Goal: Task Accomplishment & Management: Manage account settings

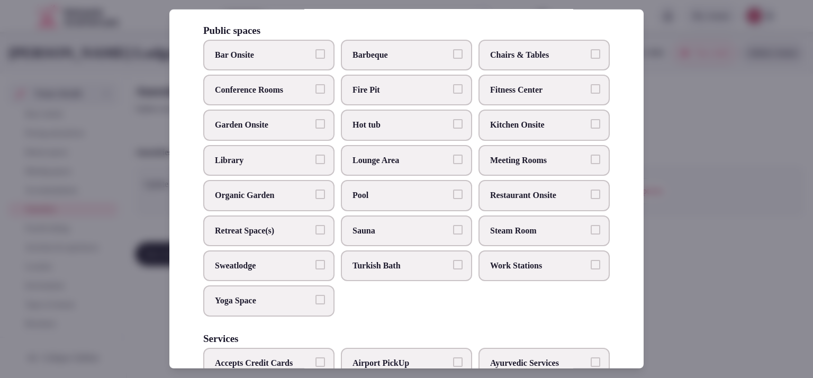
scroll to position [428, 0]
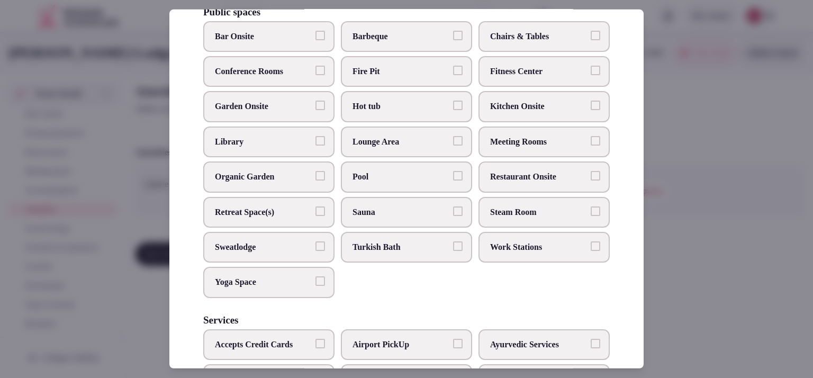
click at [431, 183] on span "Pool" at bounding box center [400, 177] width 97 height 12
click at [453, 180] on button "Pool" at bounding box center [458, 176] width 10 height 10
click at [417, 218] on span "Sauna" at bounding box center [400, 212] width 97 height 12
click at [453, 216] on button "Sauna" at bounding box center [458, 211] width 10 height 10
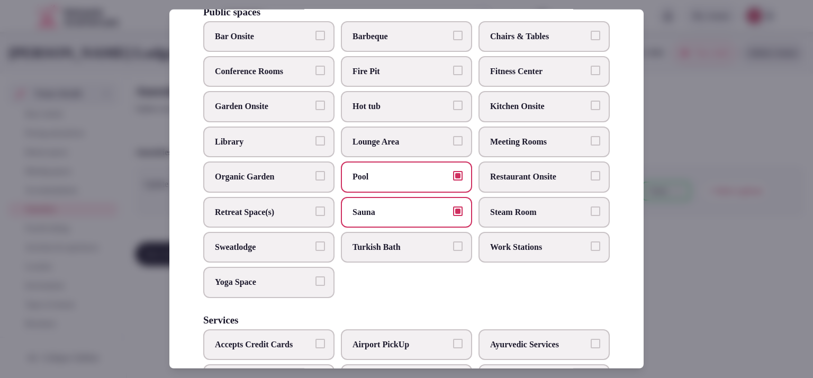
click at [517, 218] on span "Steam Room" at bounding box center [538, 212] width 97 height 12
click at [590, 216] on button "Steam Room" at bounding box center [595, 211] width 10 height 10
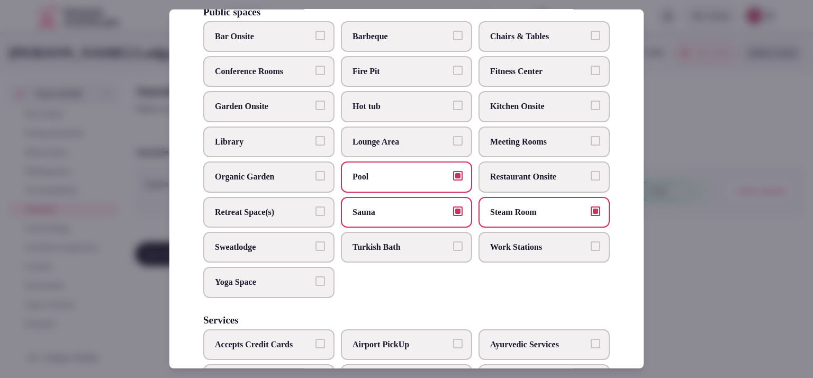
click at [308, 288] on span "Yoga Space" at bounding box center [263, 282] width 97 height 12
click at [315, 286] on button "Yoga Space" at bounding box center [320, 281] width 10 height 10
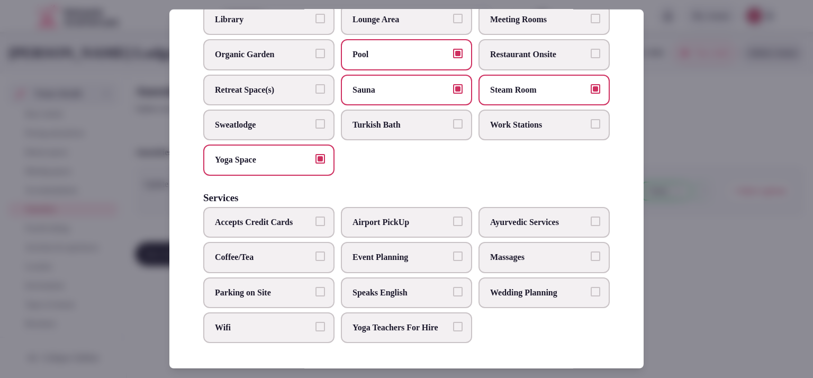
scroll to position [578, 0]
click at [249, 286] on span "Parking on Site" at bounding box center [263, 292] width 97 height 12
click at [315, 286] on button "Parking on Site" at bounding box center [320, 291] width 10 height 10
click at [316, 322] on button "Wifi" at bounding box center [320, 327] width 10 height 10
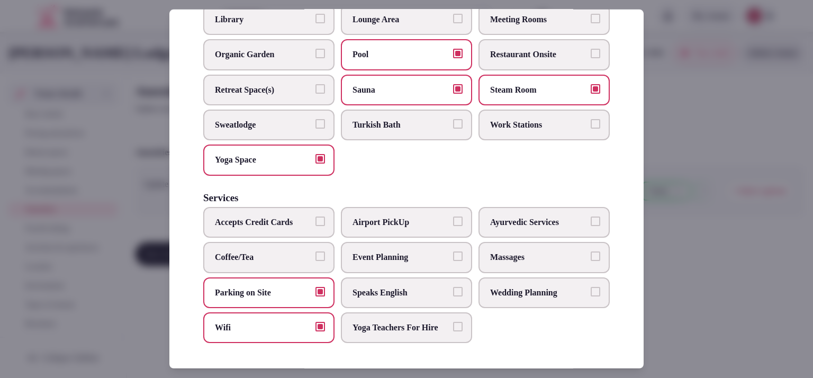
click at [735, 267] on div at bounding box center [406, 189] width 813 height 378
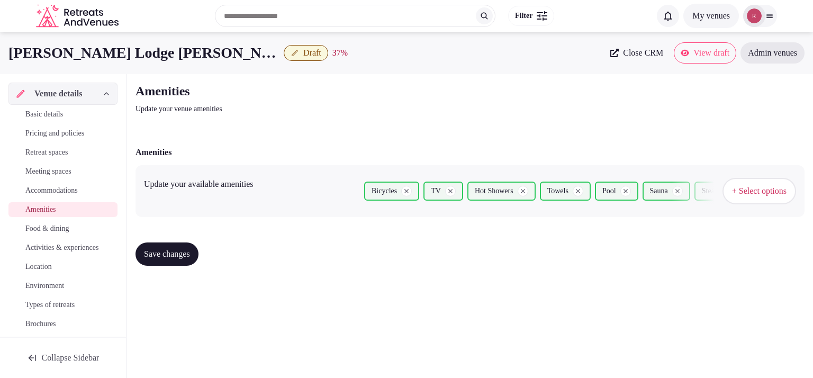
click at [154, 260] on button "Save changes" at bounding box center [166, 253] width 63 height 23
click at [42, 230] on span "Food & dining" at bounding box center [46, 228] width 43 height 11
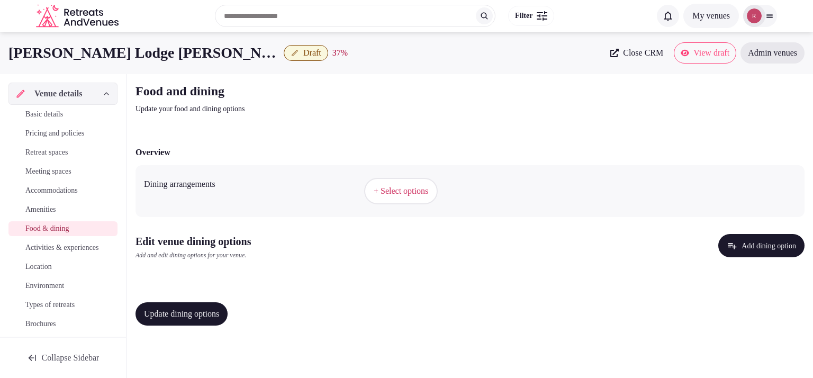
click at [418, 190] on span "+ Select options" at bounding box center [401, 191] width 54 height 12
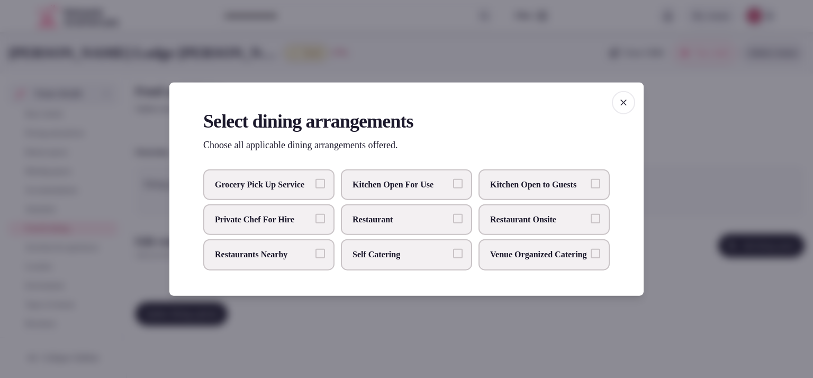
click at [511, 215] on span "Restaurant Onsite" at bounding box center [538, 220] width 97 height 12
click at [590, 215] on button "Restaurant Onsite" at bounding box center [595, 219] width 10 height 10
click at [676, 134] on div at bounding box center [406, 189] width 813 height 378
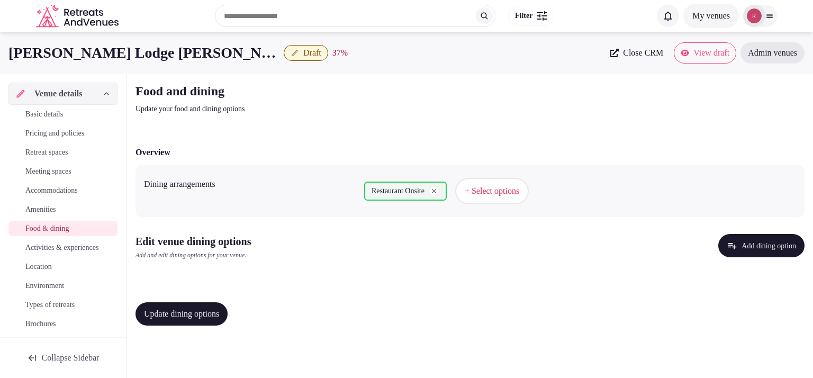
click at [769, 245] on button "Add dining option" at bounding box center [761, 245] width 86 height 23
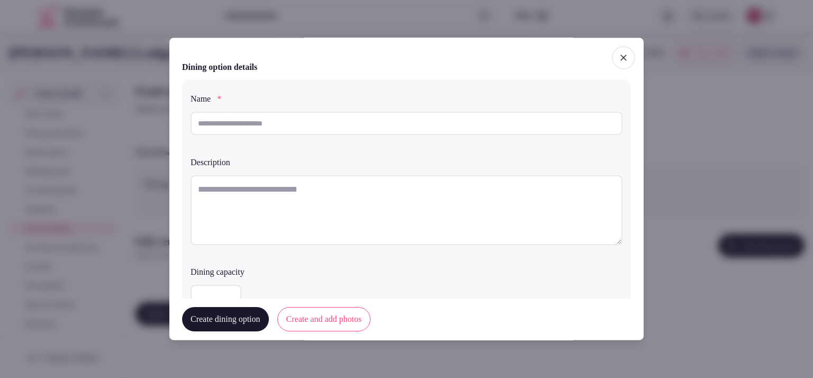
click at [277, 122] on input "text" at bounding box center [406, 123] width 432 height 23
type input "**********"
click at [265, 204] on textarea at bounding box center [406, 210] width 432 height 70
paste textarea "**********"
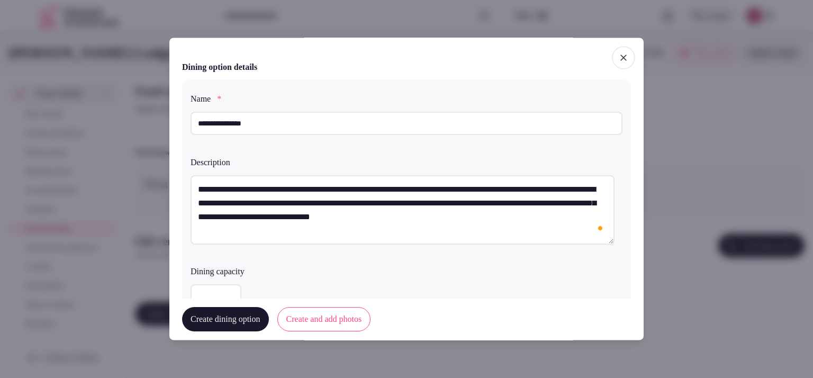
click at [329, 205] on textarea "**********" at bounding box center [402, 209] width 424 height 69
paste textarea "**********"
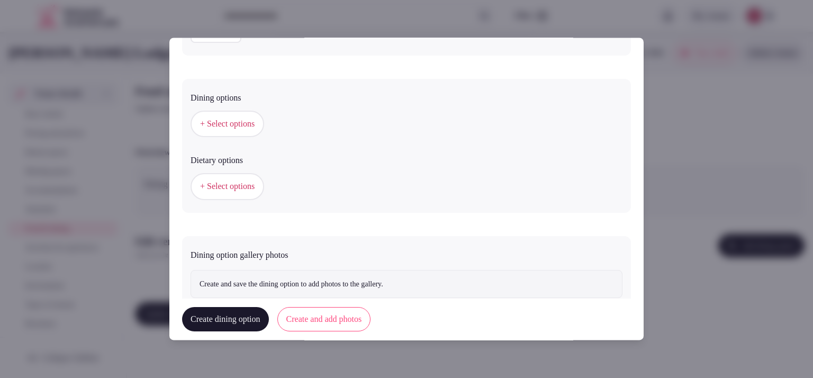
type textarea "**********"
click at [269, 319] on button "Create dining option" at bounding box center [225, 319] width 87 height 24
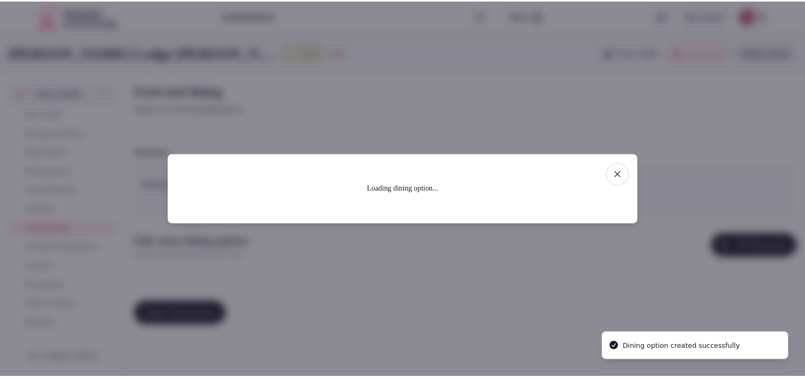
scroll to position [0, 0]
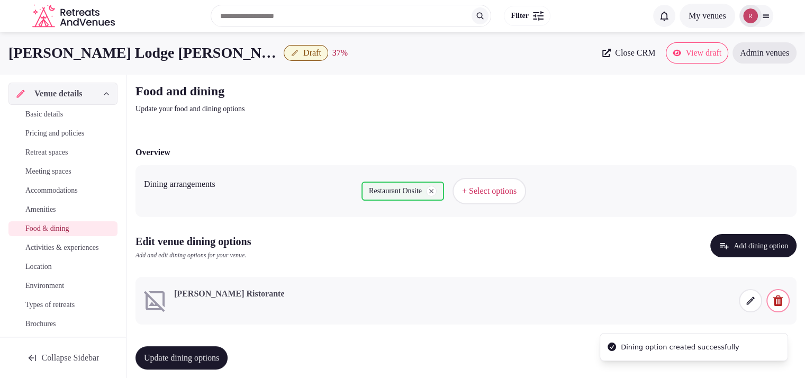
click at [45, 109] on span "Basic details" at bounding box center [44, 114] width 38 height 11
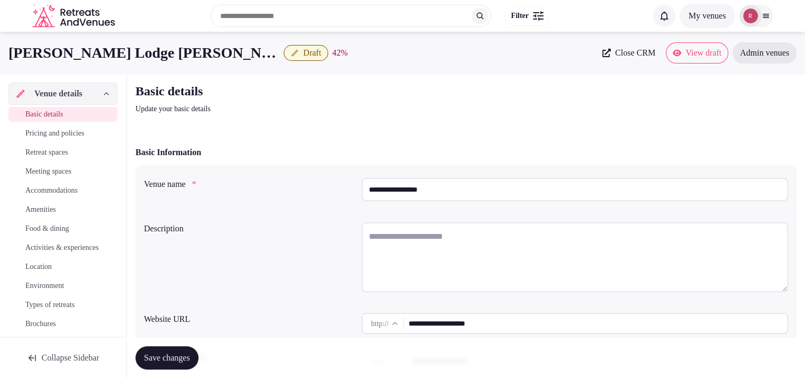
click at [413, 245] on textarea at bounding box center [574, 257] width 426 height 70
paste textarea "**********"
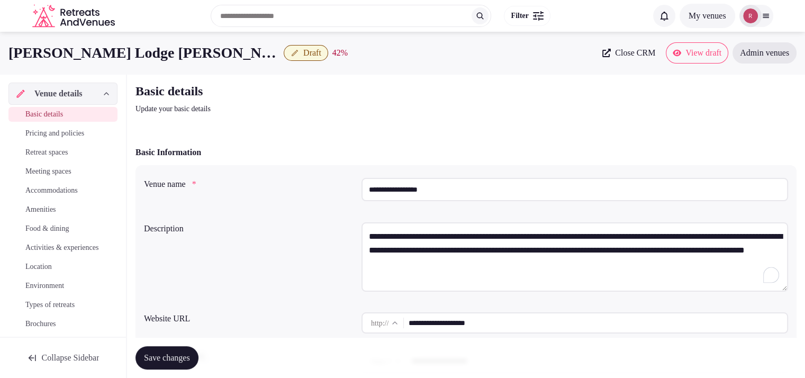
drag, startPoint x: 423, startPoint y: 185, endPoint x: 349, endPoint y: 186, distance: 74.1
click at [349, 186] on div "**********" at bounding box center [466, 192] width 644 height 36
drag, startPoint x: 475, startPoint y: 235, endPoint x: 385, endPoint y: 244, distance: 90.9
click at [385, 244] on textarea "**********" at bounding box center [574, 256] width 426 height 69
click at [405, 234] on textarea "**********" at bounding box center [574, 256] width 426 height 69
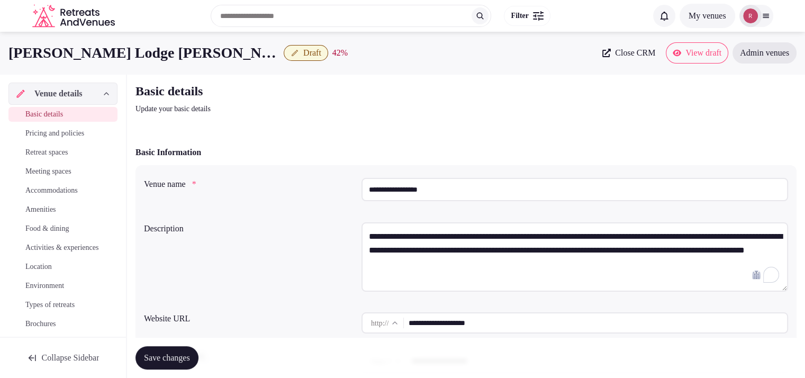
drag, startPoint x: 473, startPoint y: 234, endPoint x: 387, endPoint y: 236, distance: 85.7
click at [387, 236] on textarea "**********" at bounding box center [574, 256] width 426 height 69
paste textarea "To enrich screen reader interactions, please activate Accessibility in Grammarl…"
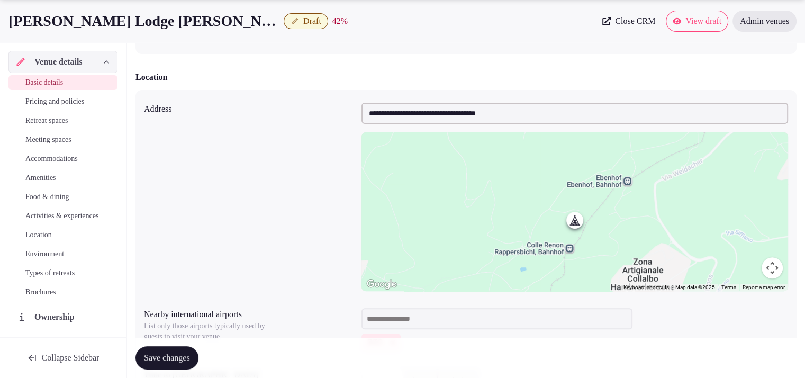
type textarea "**********"
click at [173, 357] on span "Save changes" at bounding box center [167, 357] width 46 height 11
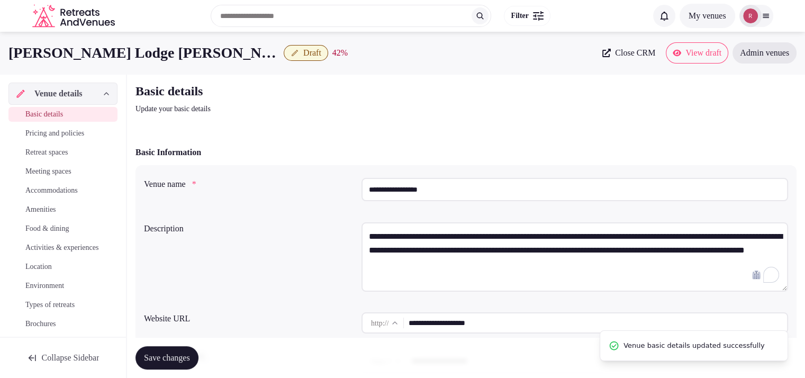
click at [46, 228] on span "Food & dining" at bounding box center [46, 228] width 43 height 11
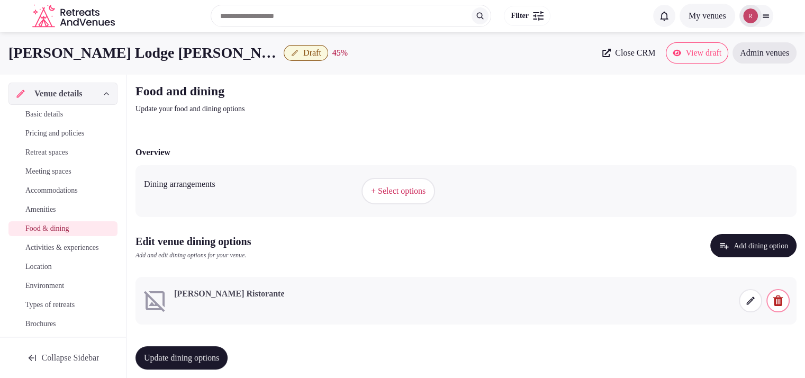
click at [411, 185] on span "+ Select options" at bounding box center [398, 191] width 54 height 12
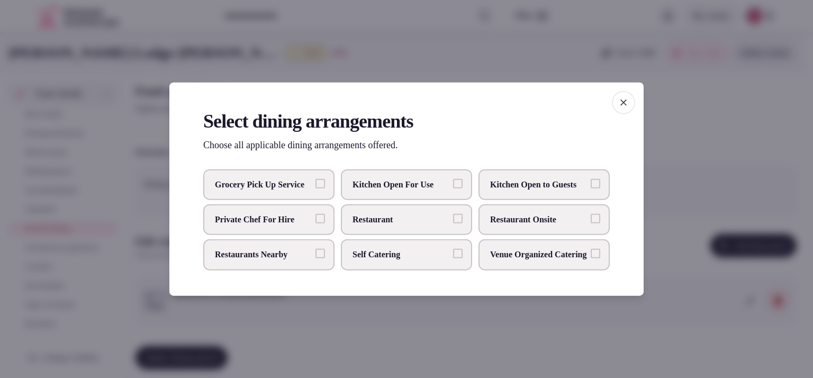
click at [513, 224] on span "Restaurant Onsite" at bounding box center [538, 220] width 97 height 12
click at [590, 223] on button "Restaurant Onsite" at bounding box center [595, 219] width 10 height 10
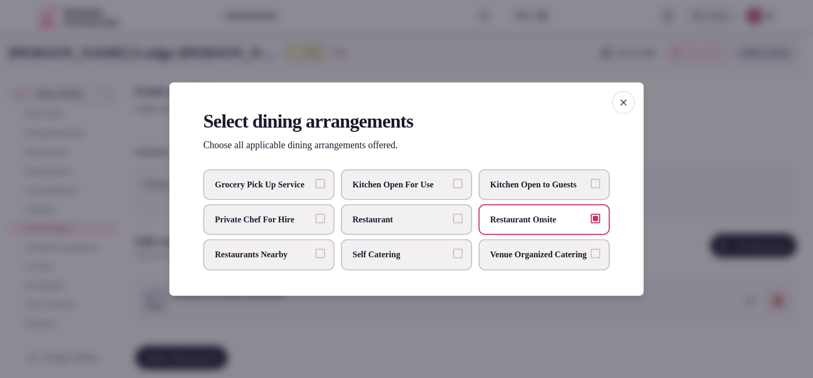
click at [700, 151] on div at bounding box center [406, 189] width 813 height 378
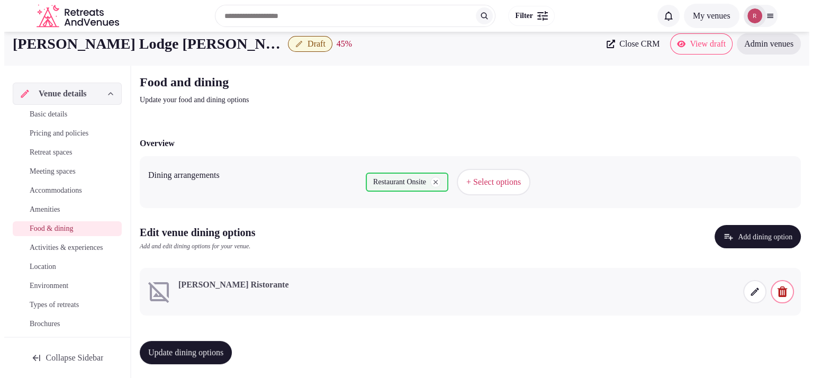
scroll to position [12, 0]
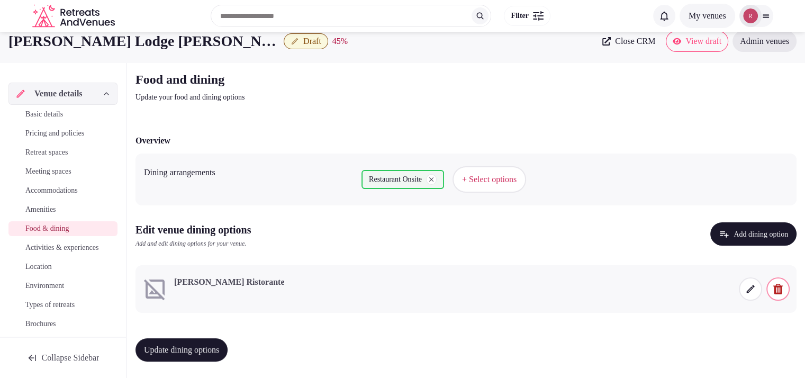
click at [749, 287] on icon at bounding box center [750, 289] width 11 height 11
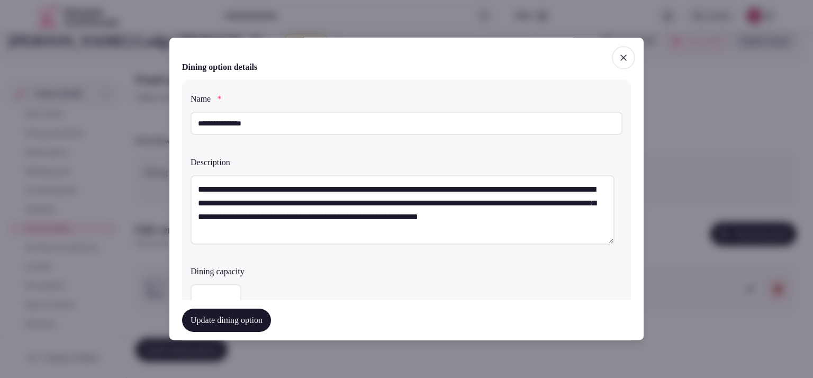
scroll to position [265, 0]
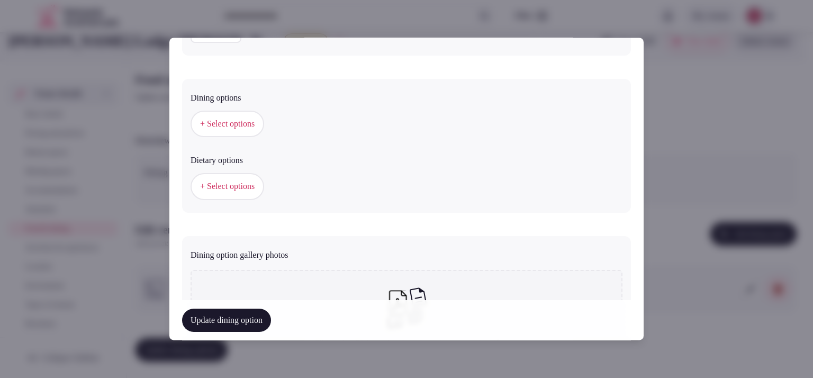
click at [210, 120] on span "+ Select options" at bounding box center [227, 125] width 54 height 12
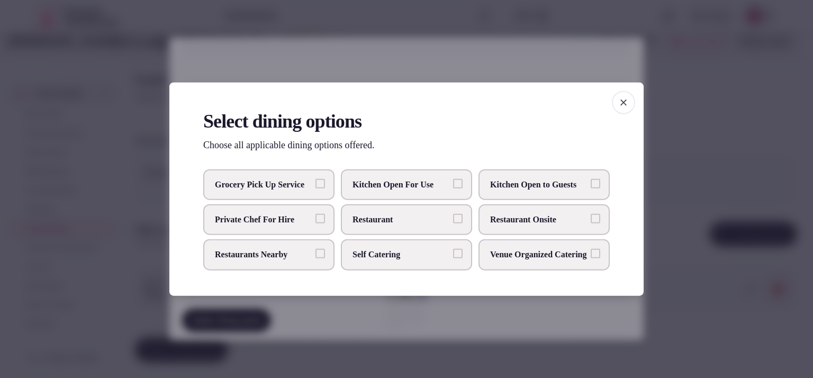
click at [587, 223] on span "Restaurant Onsite" at bounding box center [538, 220] width 97 height 12
click at [590, 223] on button "Restaurant Onsite" at bounding box center [595, 219] width 10 height 10
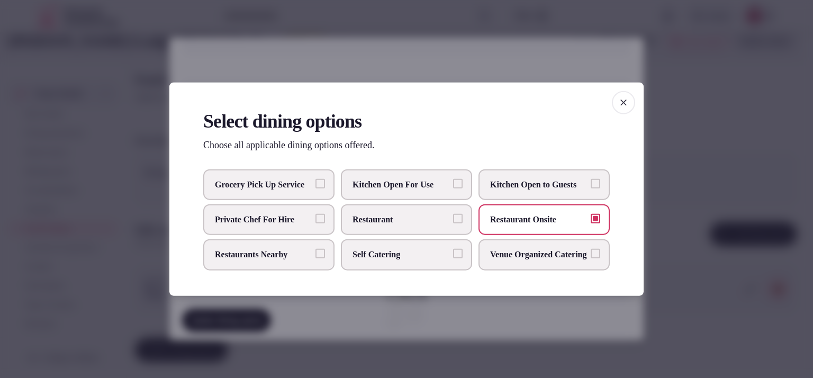
click at [633, 91] on span "button" at bounding box center [623, 102] width 23 height 23
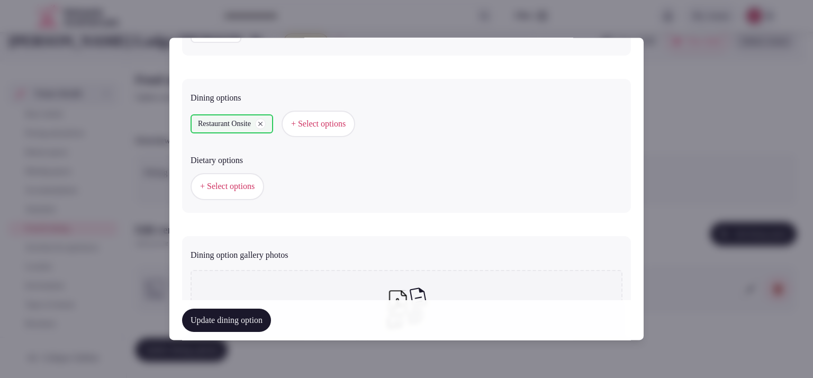
click at [248, 176] on button "+ Select options" at bounding box center [227, 187] width 74 height 26
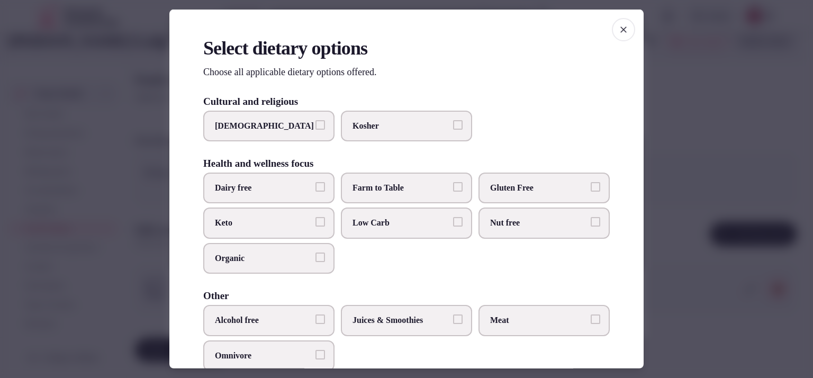
click at [385, 175] on label "Farm to Table" at bounding box center [406, 187] width 131 height 31
click at [453, 182] on button "Farm to Table" at bounding box center [458, 187] width 10 height 10
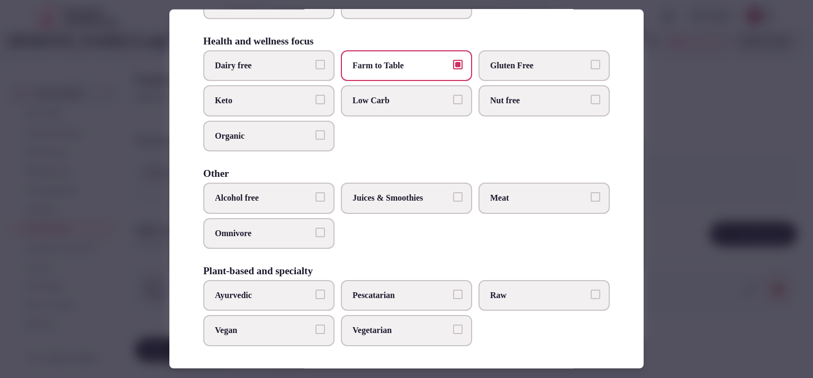
click at [381, 334] on label "Vegetarian" at bounding box center [406, 330] width 131 height 31
click at [453, 334] on button "Vegetarian" at bounding box center [458, 329] width 10 height 10
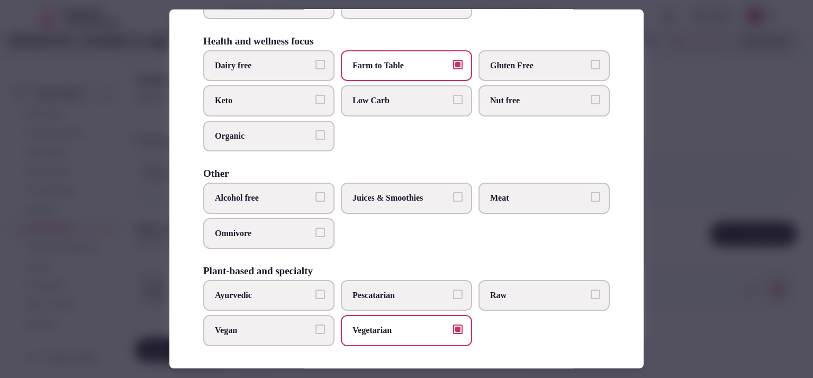
click at [302, 327] on span "Vegan" at bounding box center [263, 330] width 97 height 12
click at [315, 327] on button "Vegan" at bounding box center [320, 329] width 10 height 10
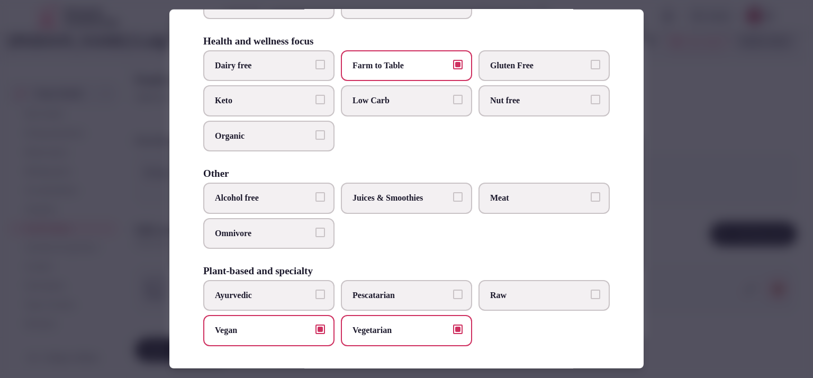
click at [688, 174] on div at bounding box center [406, 189] width 813 height 378
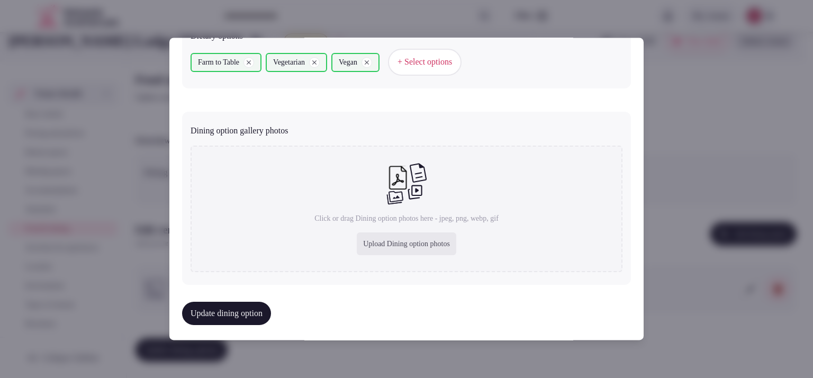
scroll to position [394, 0]
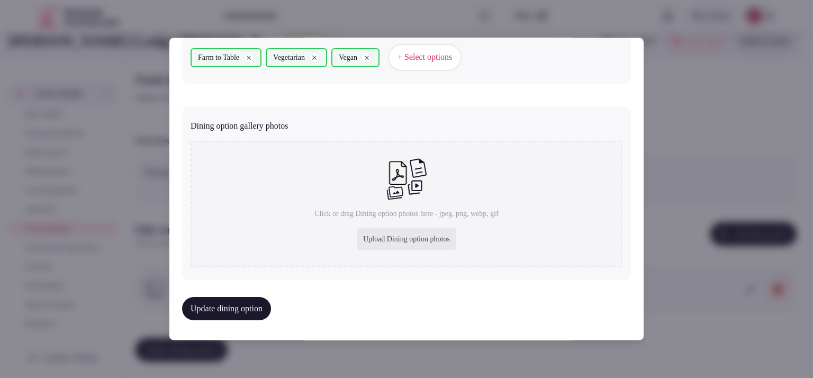
click at [358, 234] on div "Upload Dining option photos" at bounding box center [406, 238] width 99 height 23
type input "**********"
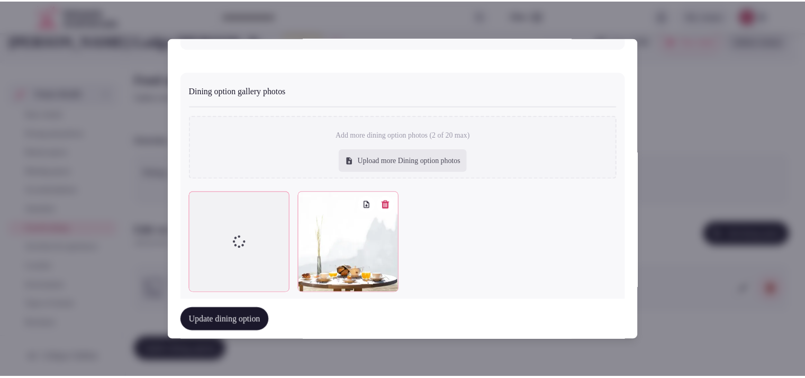
scroll to position [452, 0]
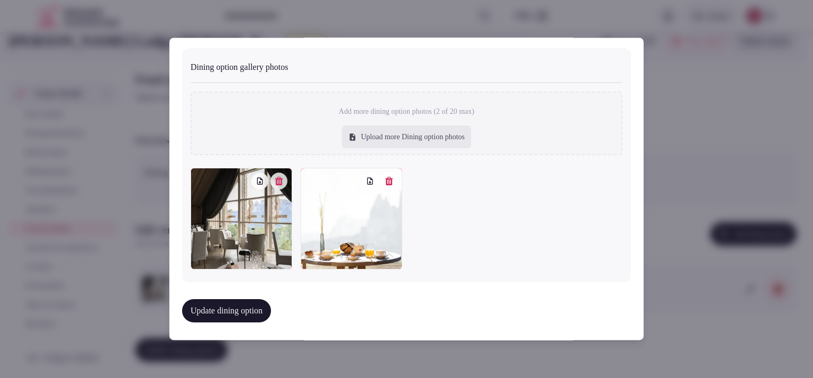
click at [218, 307] on button "Update dining option" at bounding box center [226, 310] width 89 height 23
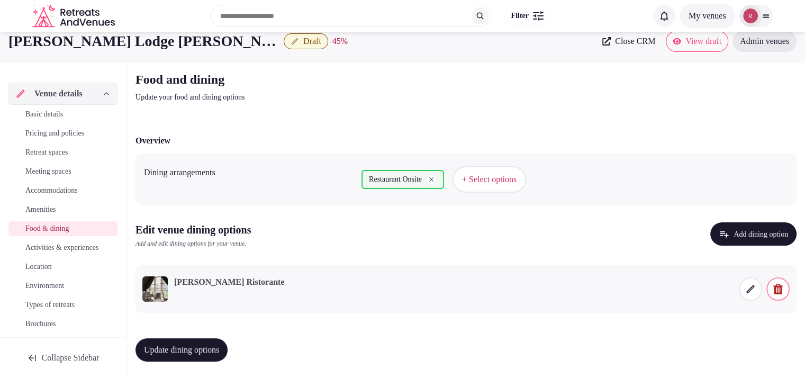
click at [203, 348] on span "Update dining options" at bounding box center [181, 349] width 75 height 11
click at [49, 253] on span "Activities & experiences" at bounding box center [61, 247] width 73 height 11
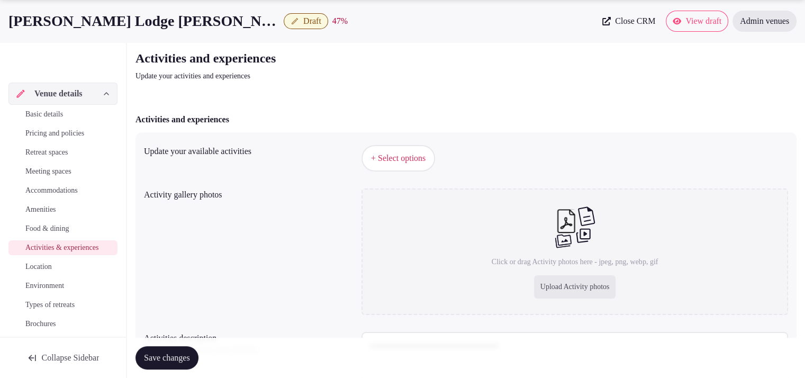
scroll to position [35, 0]
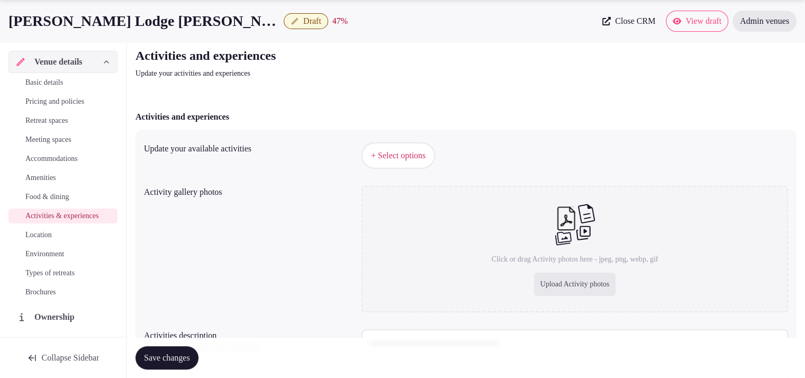
click at [32, 171] on link "Amenities" at bounding box center [62, 177] width 109 height 15
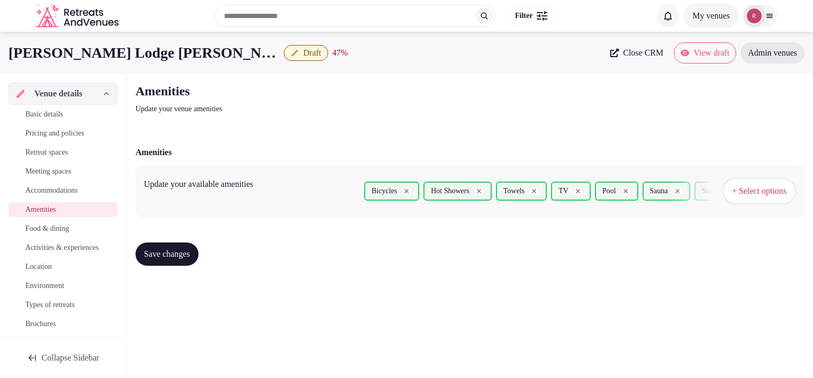
click at [758, 190] on span "+ Select options" at bounding box center [759, 191] width 54 height 12
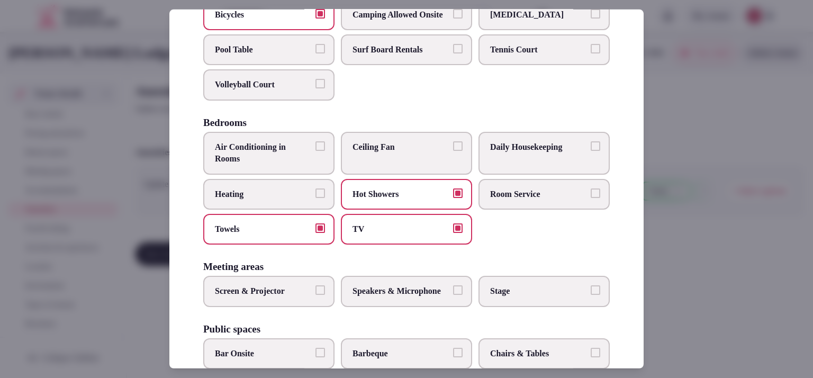
scroll to position [117, 0]
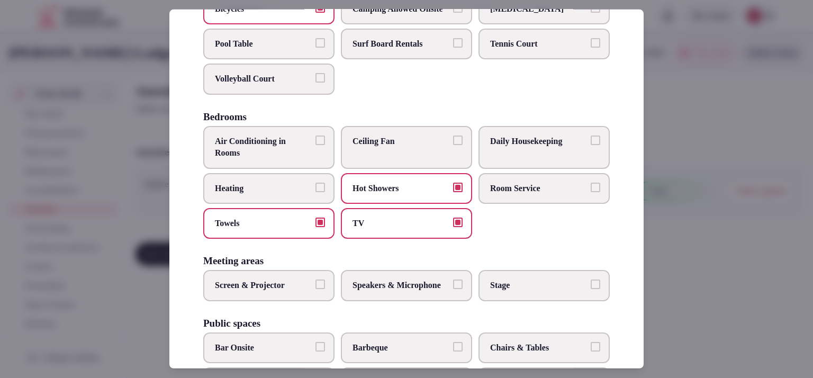
click at [554, 147] on span "Daily Housekeeping" at bounding box center [538, 141] width 97 height 12
click at [590, 145] on button "Daily Housekeeping" at bounding box center [595, 140] width 10 height 10
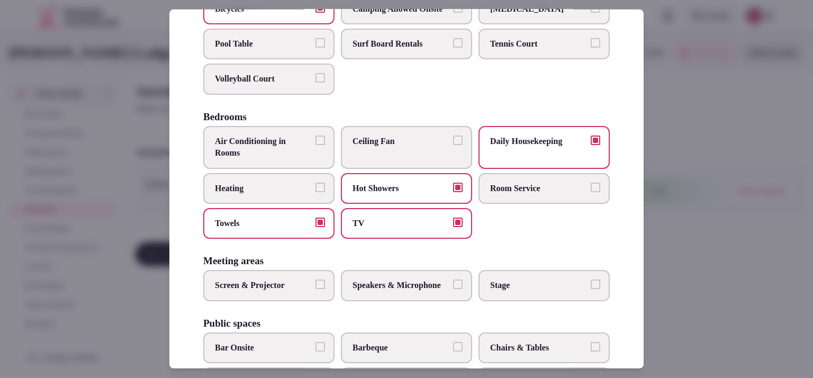
click at [273, 194] on span "Heating" at bounding box center [263, 188] width 97 height 12
click at [315, 192] on button "Heating" at bounding box center [320, 187] width 10 height 10
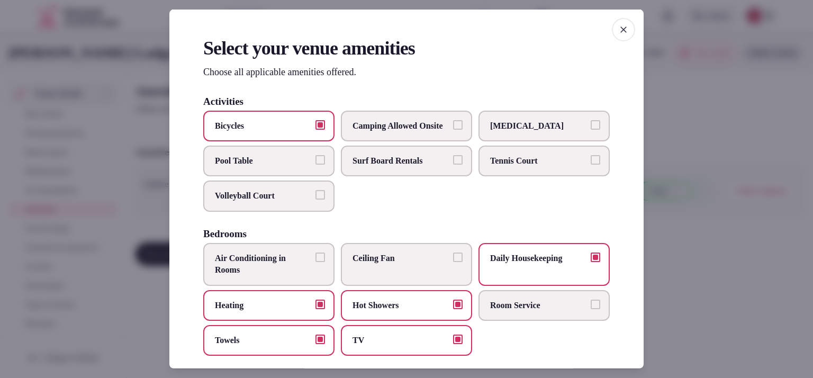
scroll to position [313, 0]
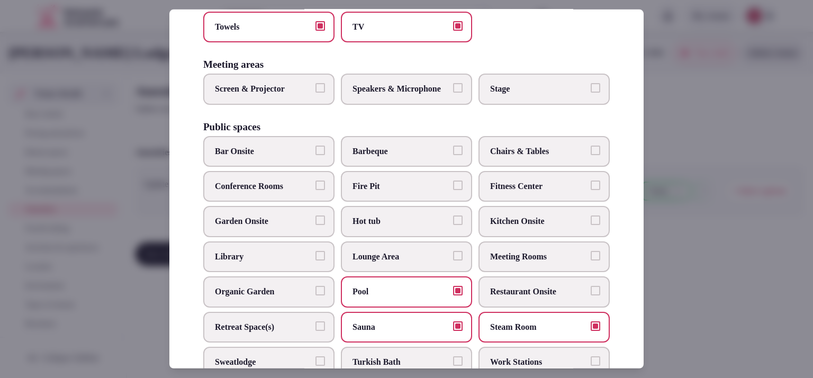
click at [572, 202] on label "Fitness Center" at bounding box center [543, 186] width 131 height 31
click at [590, 190] on button "Fitness Center" at bounding box center [595, 185] width 10 height 10
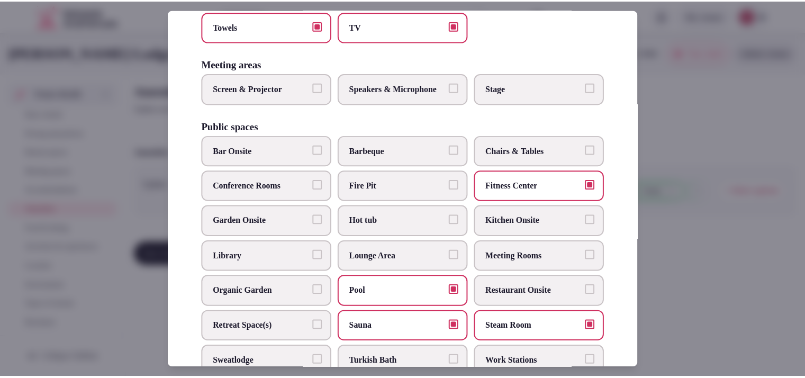
scroll to position [578, 0]
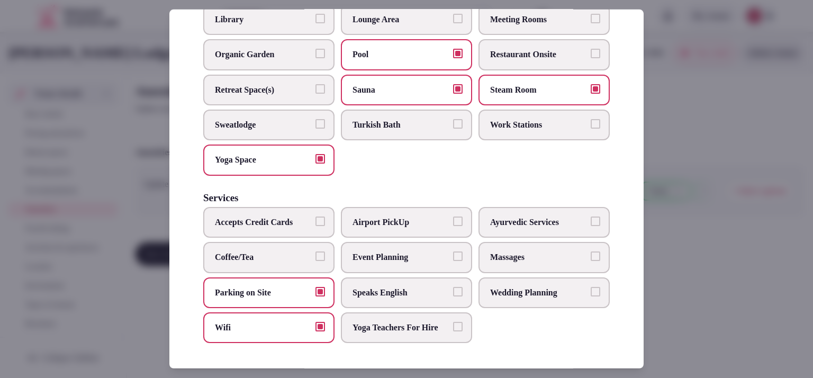
click at [661, 160] on div at bounding box center [406, 189] width 813 height 378
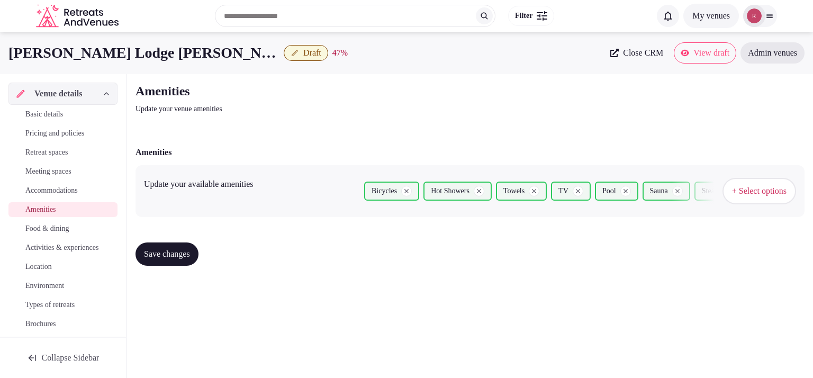
click at [190, 253] on span "Save changes" at bounding box center [167, 254] width 46 height 11
click at [61, 228] on span "Food & dining" at bounding box center [46, 228] width 43 height 11
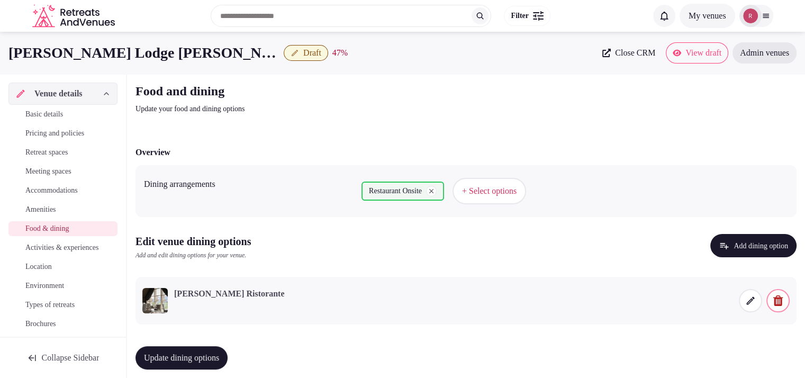
scroll to position [12, 0]
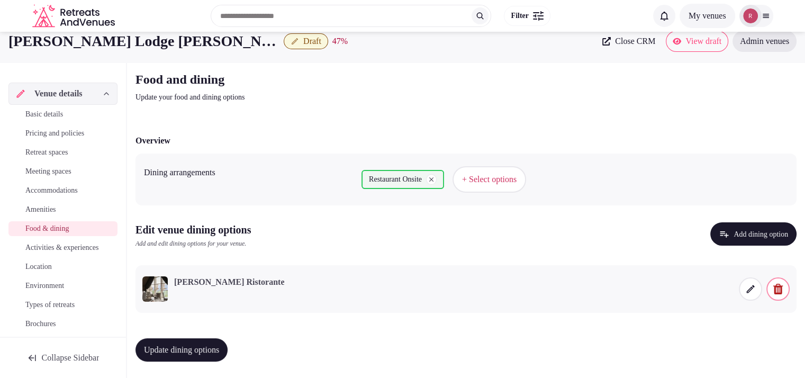
click at [65, 247] on span "Activities & experiences" at bounding box center [61, 247] width 73 height 11
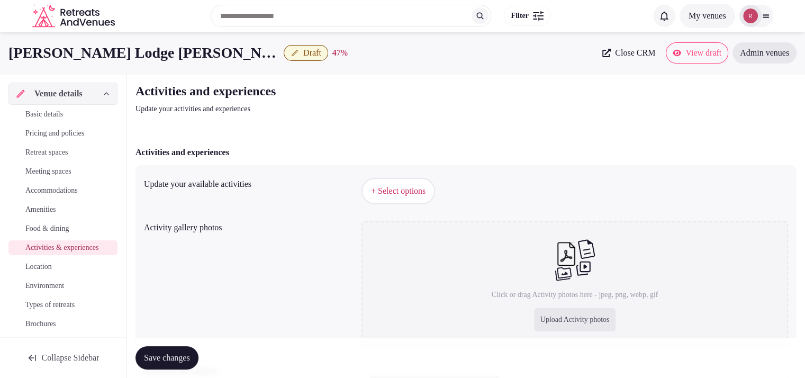
click at [375, 190] on span "+ Select options" at bounding box center [398, 191] width 54 height 12
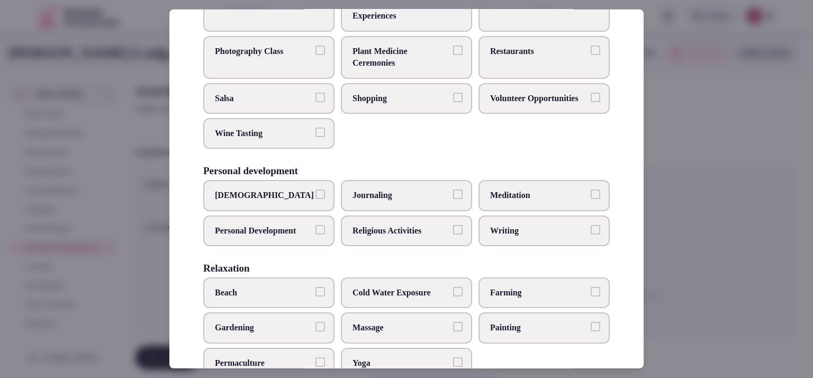
scroll to position [200, 0]
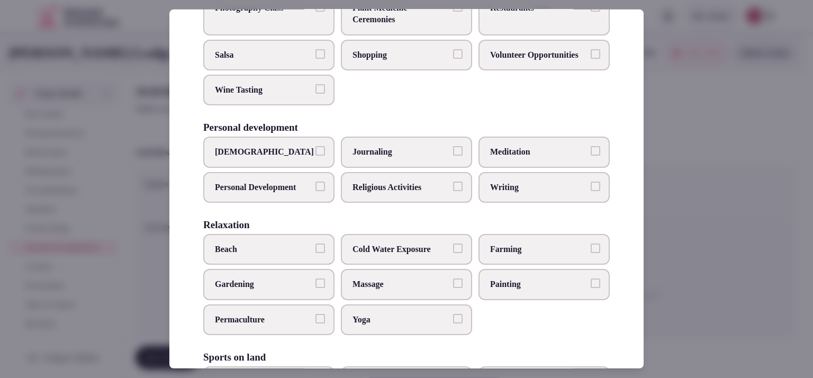
click at [241, 193] on span "Personal Development" at bounding box center [263, 187] width 97 height 12
click at [315, 191] on button "Personal Development" at bounding box center [320, 186] width 10 height 10
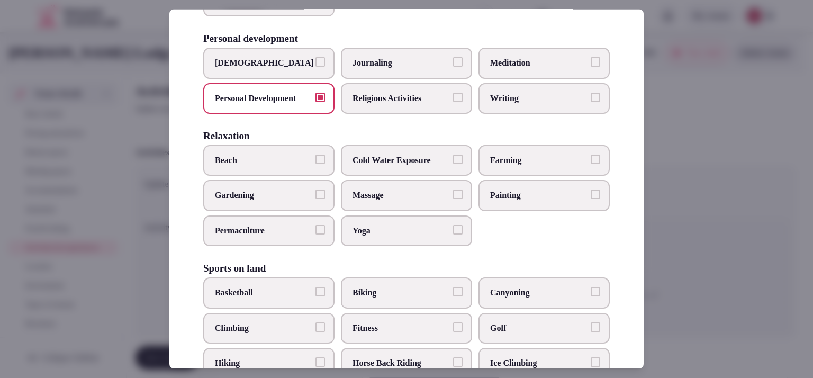
scroll to position [343, 0]
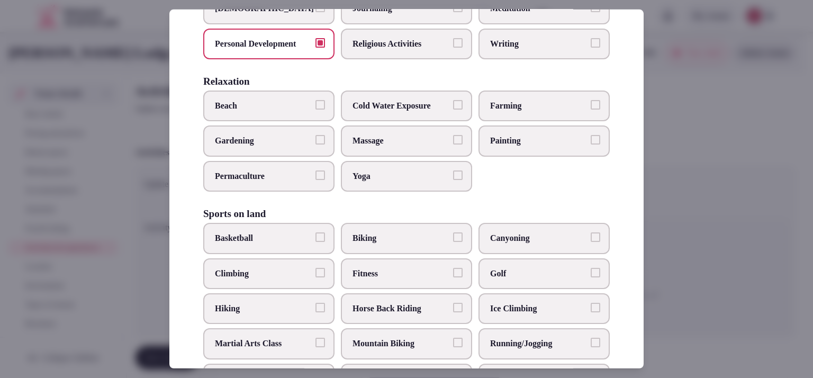
click at [399, 188] on label "Yoga" at bounding box center [406, 176] width 131 height 31
click at [453, 180] on button "Yoga" at bounding box center [458, 175] width 10 height 10
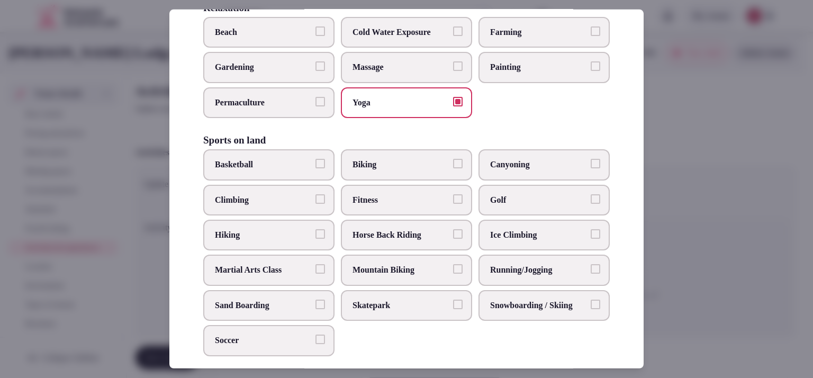
scroll to position [429, 0]
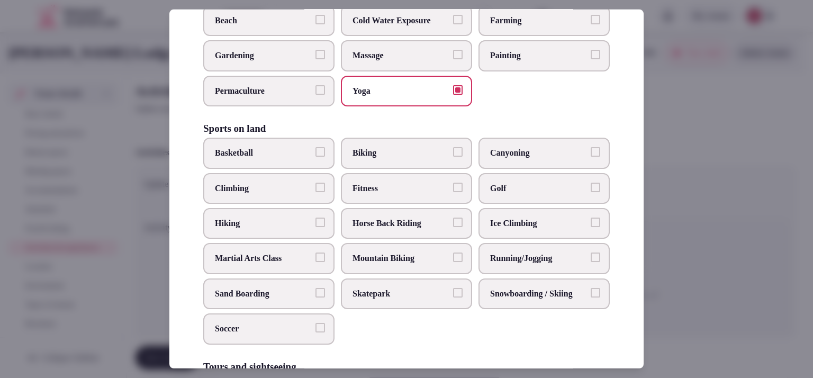
click at [414, 159] on span "Biking" at bounding box center [400, 153] width 97 height 12
click at [453, 157] on button "Biking" at bounding box center [458, 152] width 10 height 10
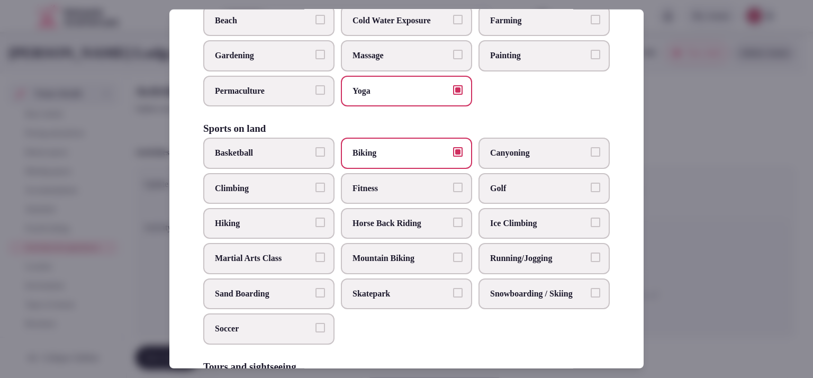
click at [395, 194] on span "Fitness" at bounding box center [400, 189] width 97 height 12
click at [453, 192] on button "Fitness" at bounding box center [458, 188] width 10 height 10
click at [245, 233] on label "Hiking" at bounding box center [268, 223] width 131 height 31
click at [315, 227] on button "Hiking" at bounding box center [320, 222] width 10 height 10
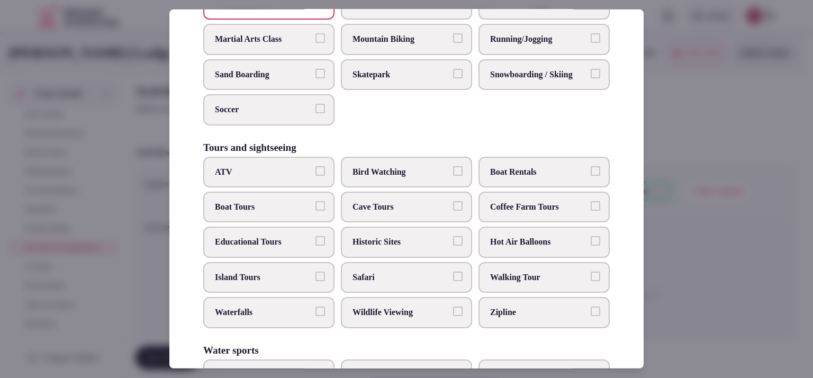
scroll to position [657, 0]
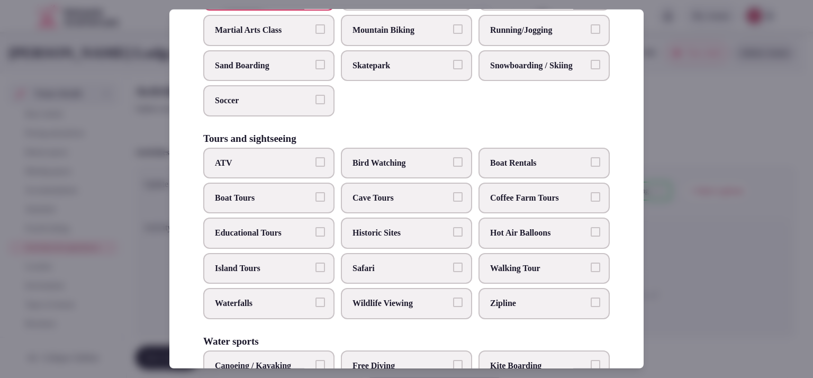
click at [533, 274] on span "Walking Tour" at bounding box center [538, 268] width 97 height 12
click at [590, 272] on button "Walking Tour" at bounding box center [595, 267] width 10 height 10
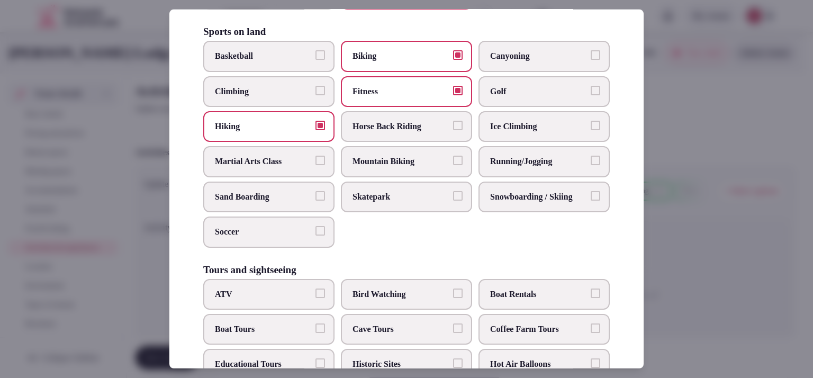
scroll to position [521, 0]
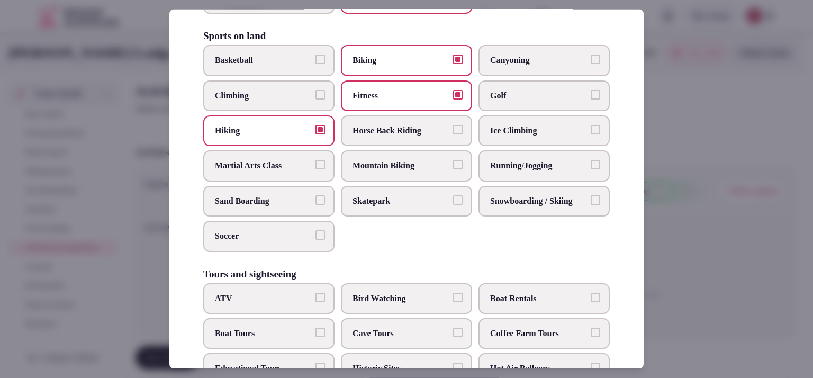
click at [425, 171] on span "Mountain Biking" at bounding box center [400, 166] width 97 height 12
click at [453, 169] on button "Mountain Biking" at bounding box center [458, 165] width 10 height 10
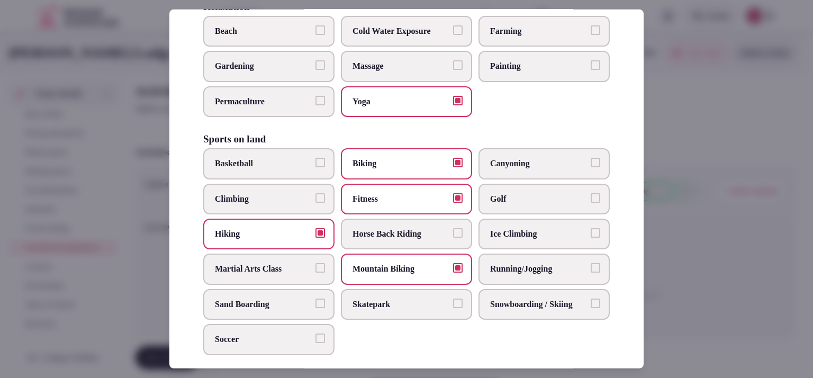
scroll to position [384, 0]
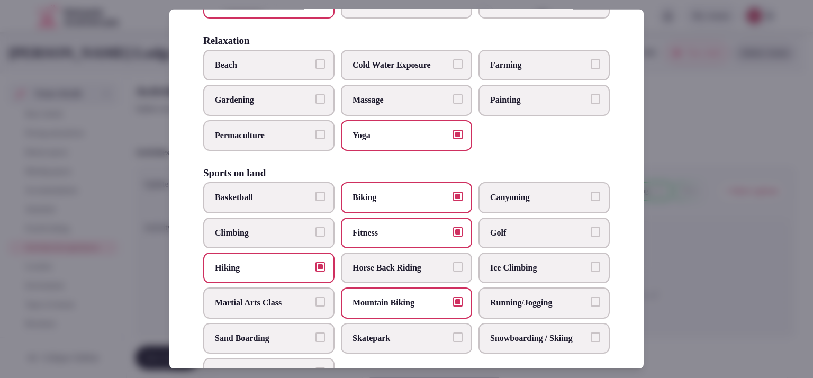
click at [406, 106] on span "Massage" at bounding box center [400, 100] width 97 height 12
click at [453, 104] on button "Massage" at bounding box center [458, 99] width 10 height 10
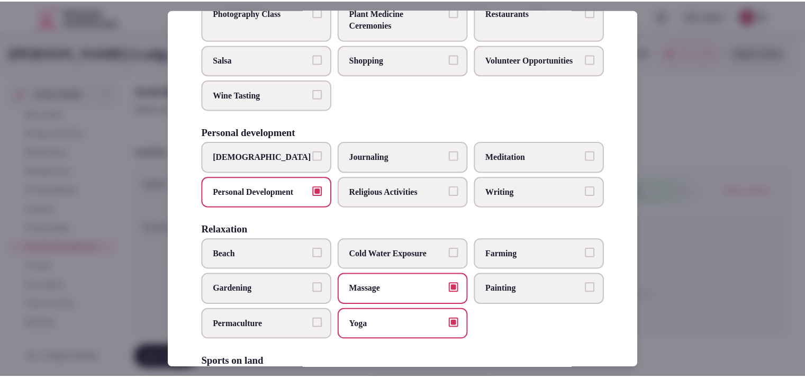
scroll to position [180, 0]
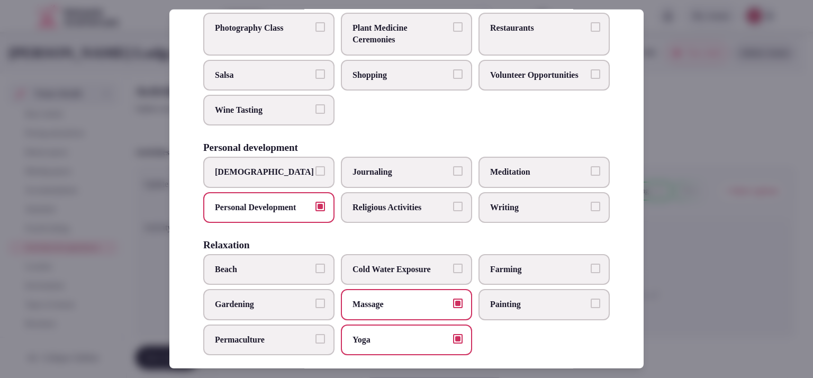
click at [556, 186] on label "Meditation" at bounding box center [543, 172] width 131 height 31
click at [590, 176] on button "Meditation" at bounding box center [595, 171] width 10 height 10
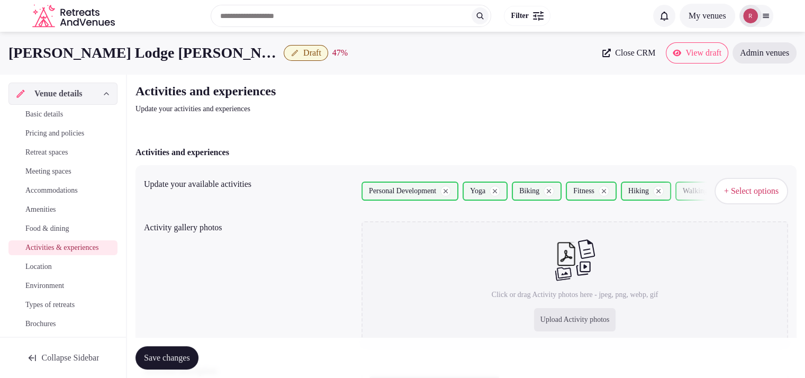
drag, startPoint x: 645, startPoint y: 131, endPoint x: 654, endPoint y: 116, distance: 16.6
click at [611, 135] on div "Activities and experiences Update your activities and experiences Activities an…" at bounding box center [466, 295] width 678 height 442
click at [148, 347] on button "Save changes" at bounding box center [166, 357] width 63 height 23
